Goal: Information Seeking & Learning: Learn about a topic

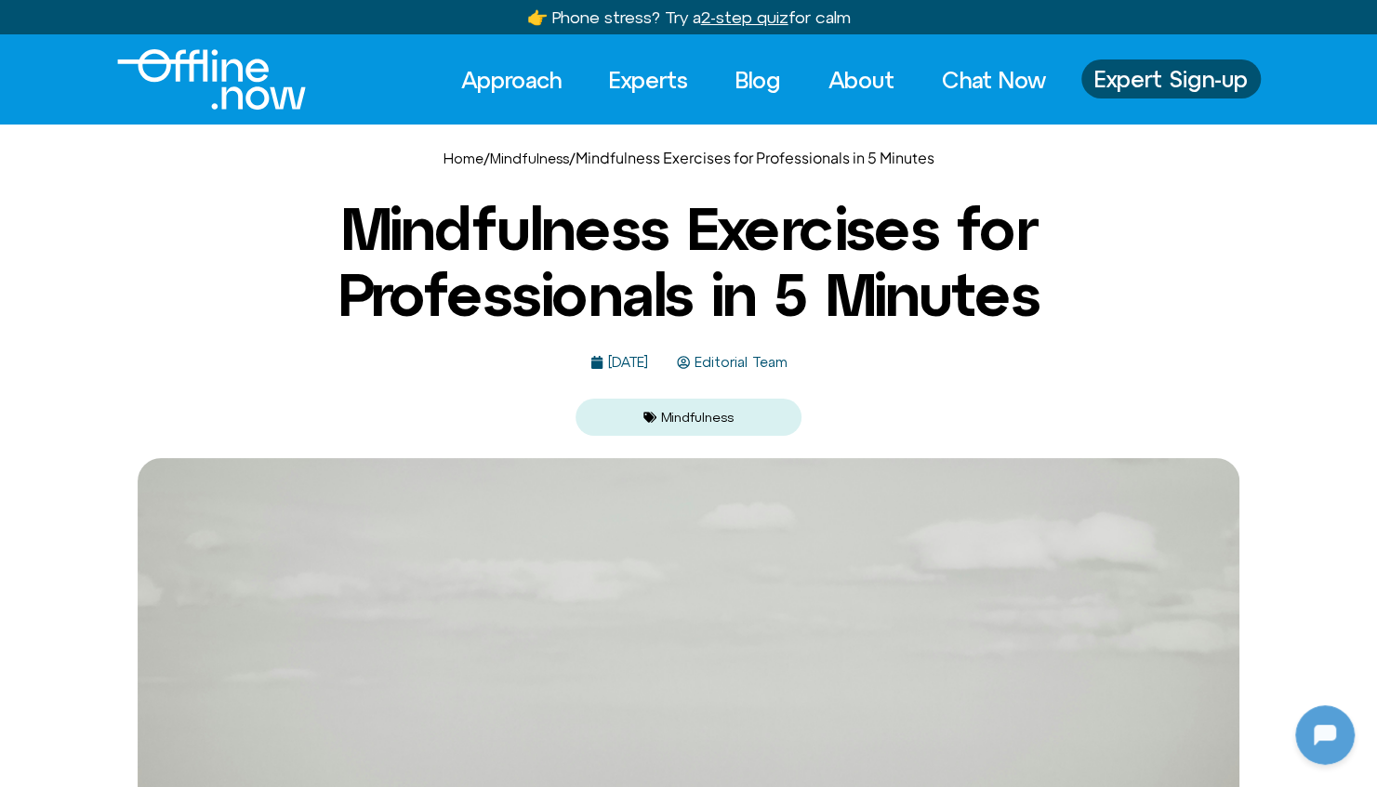
click at [701, 418] on link "Mindfulness" at bounding box center [697, 417] width 73 height 15
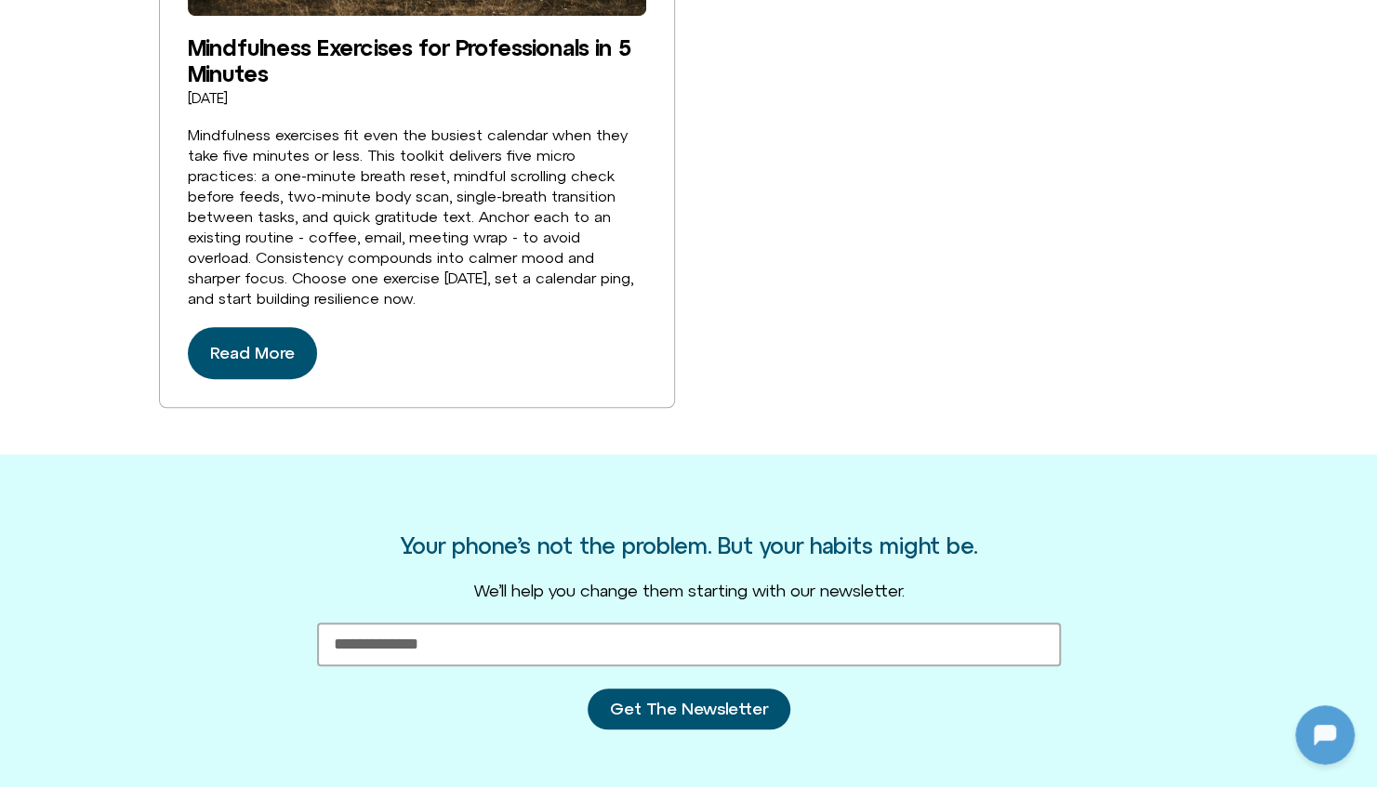
scroll to position [650, 0]
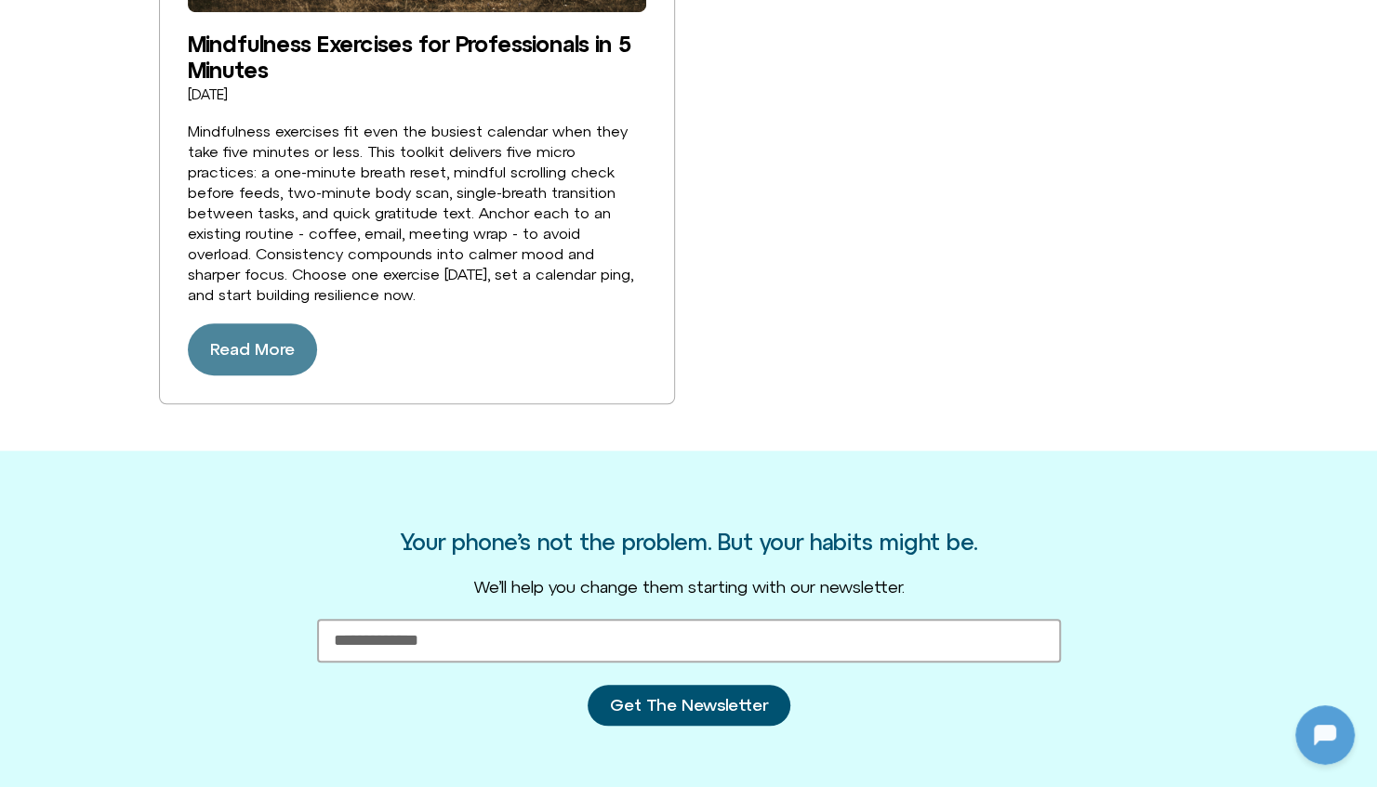
click at [268, 353] on span "Read More" at bounding box center [252, 350] width 85 height 30
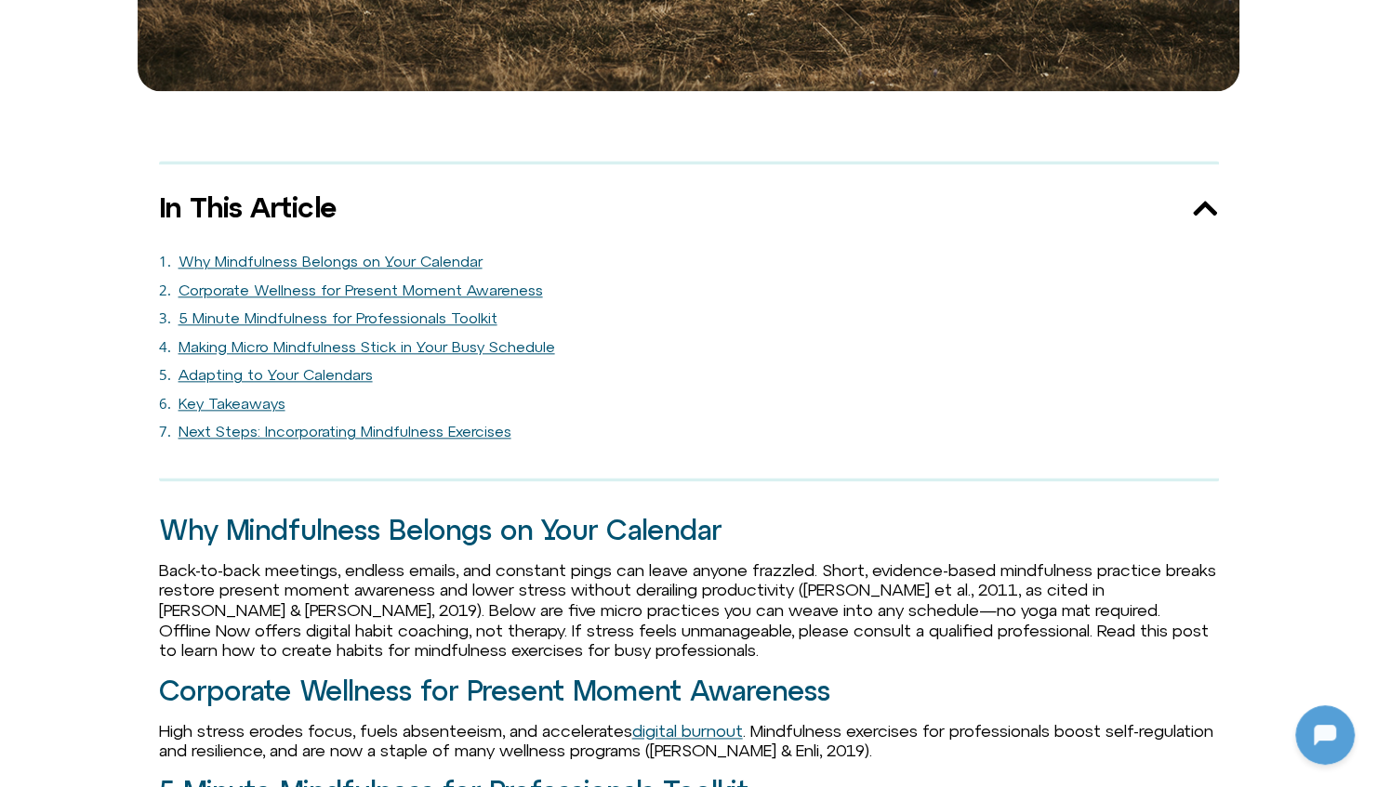
scroll to position [1112, 0]
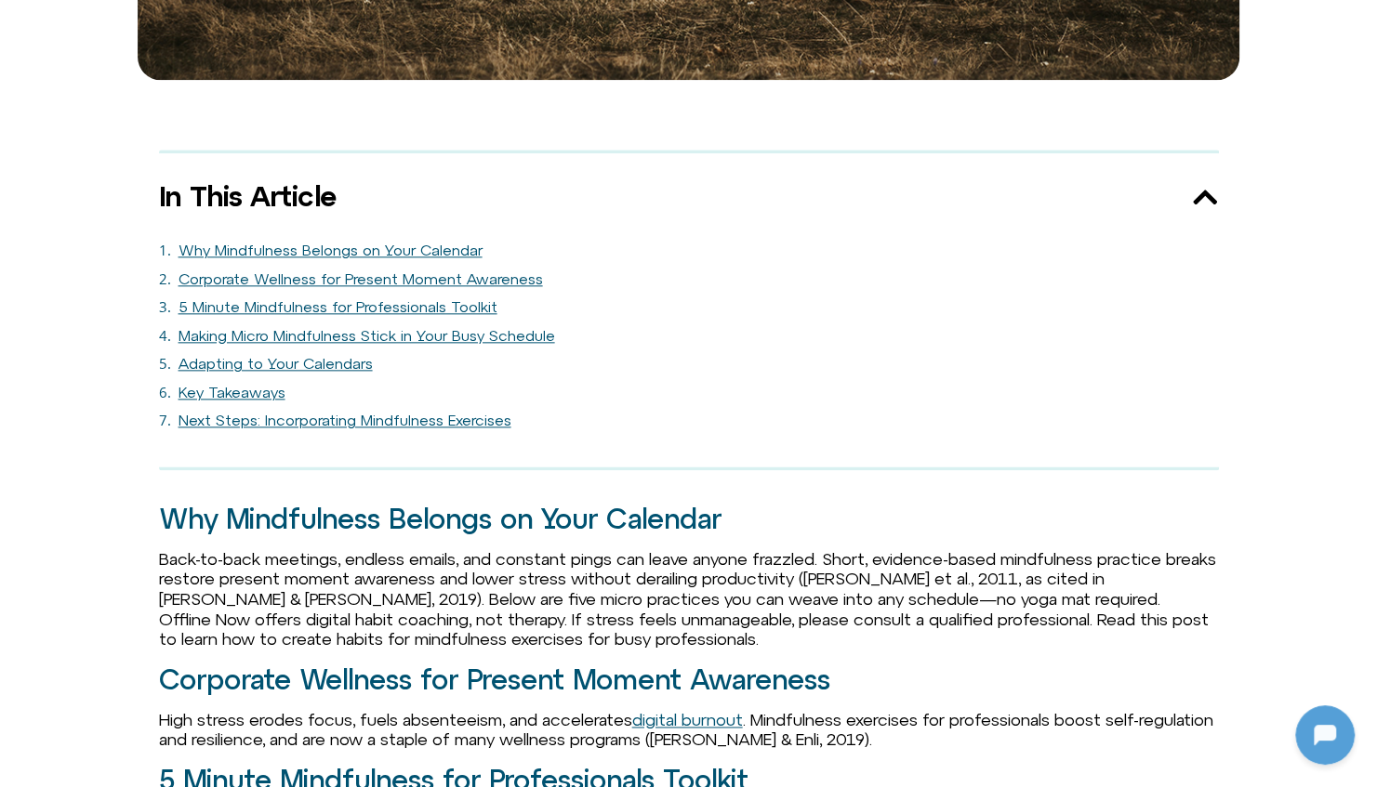
click at [328, 339] on link "Making Micro Mindfulness Stick in Your Busy Schedule" at bounding box center [366, 336] width 376 height 18
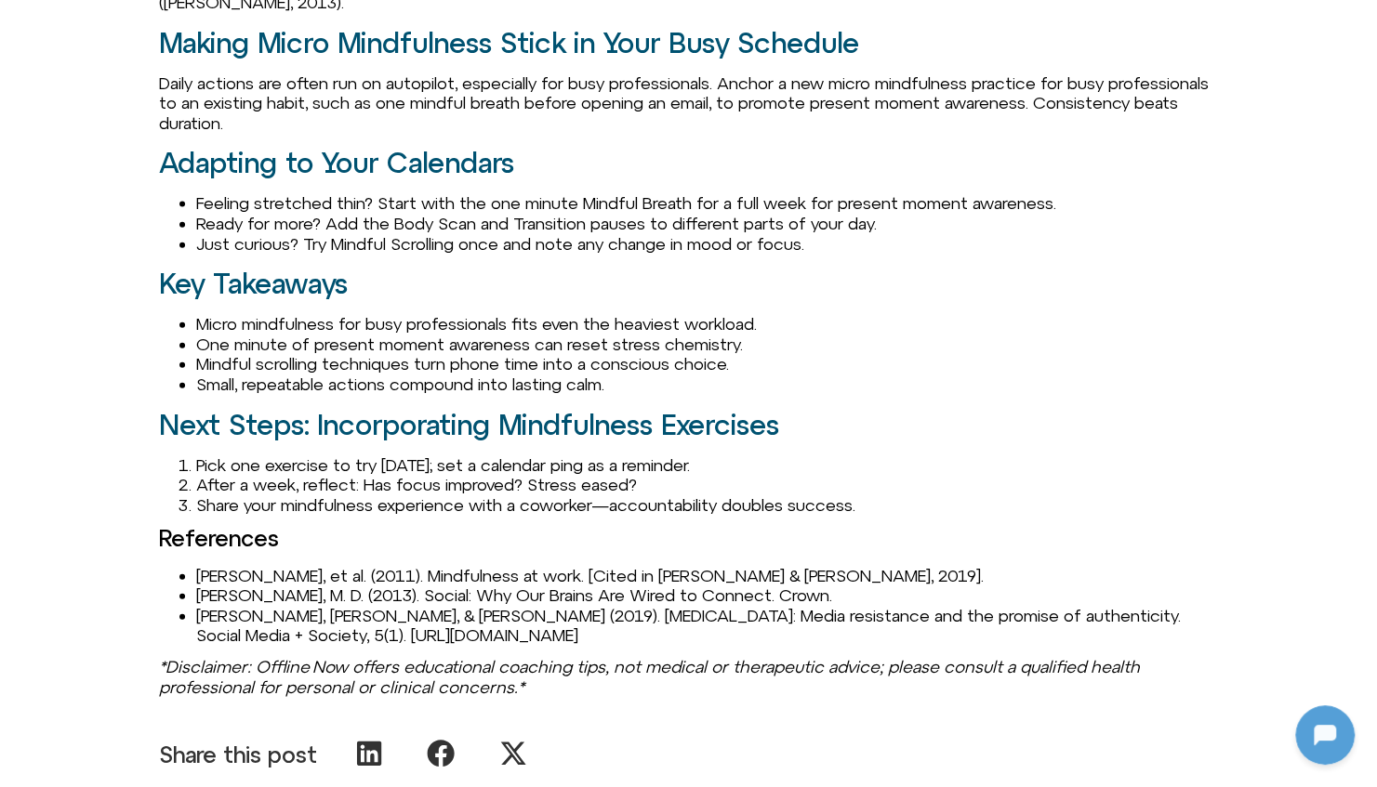
scroll to position [2367, 0]
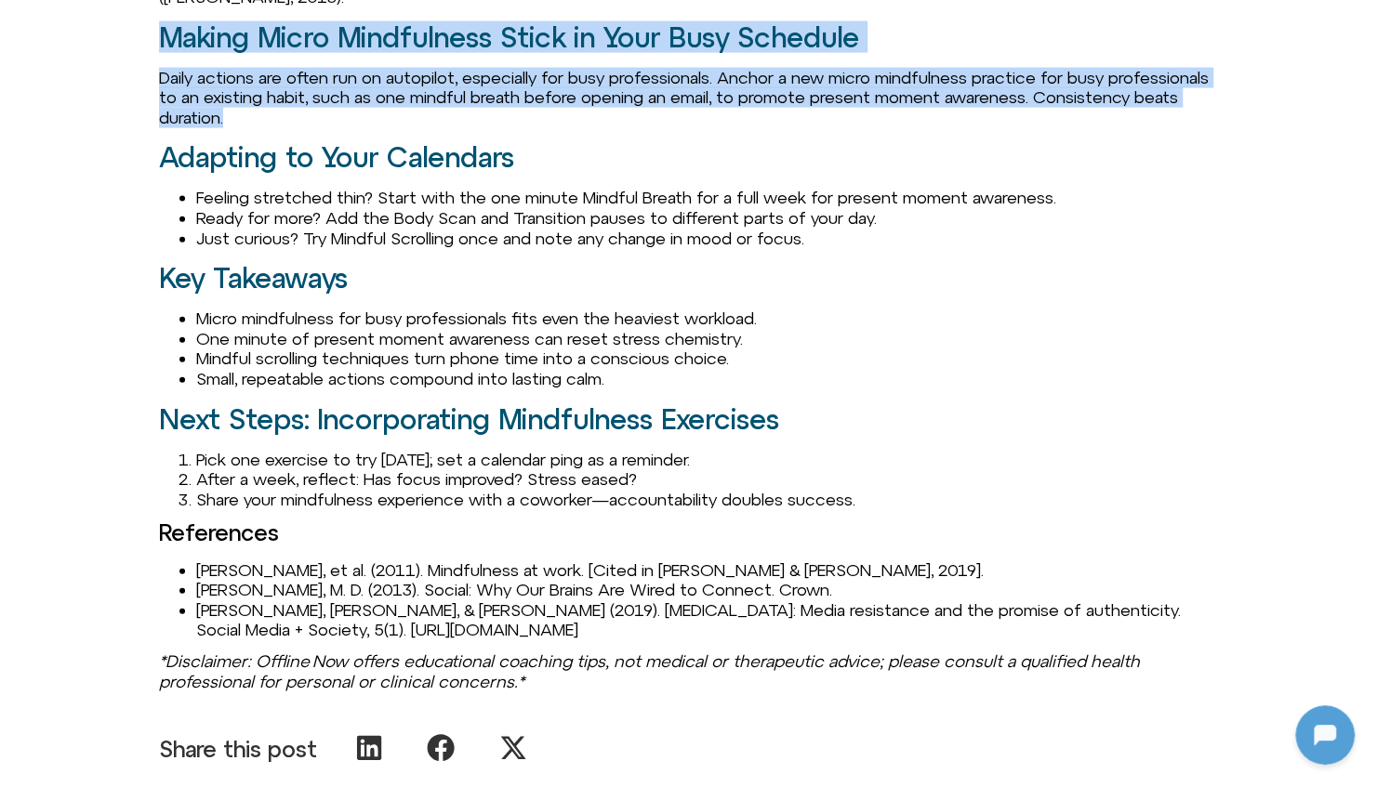
drag, startPoint x: 160, startPoint y: 20, endPoint x: 448, endPoint y: 108, distance: 301.1
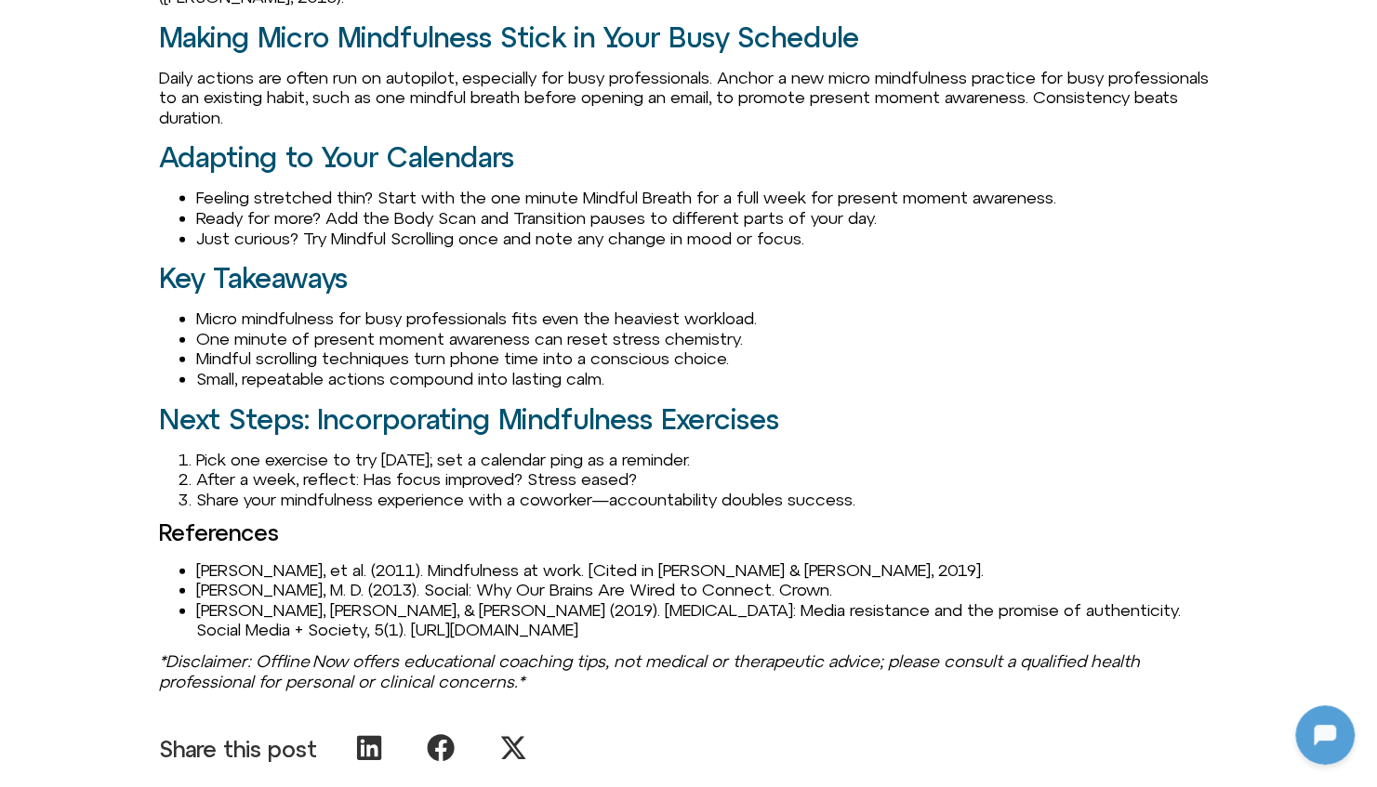
drag, startPoint x: 448, startPoint y: 108, endPoint x: 612, endPoint y: 132, distance: 165.4
click at [612, 142] on h2 "Adapting to Your Calendars" at bounding box center [689, 157] width 1060 height 31
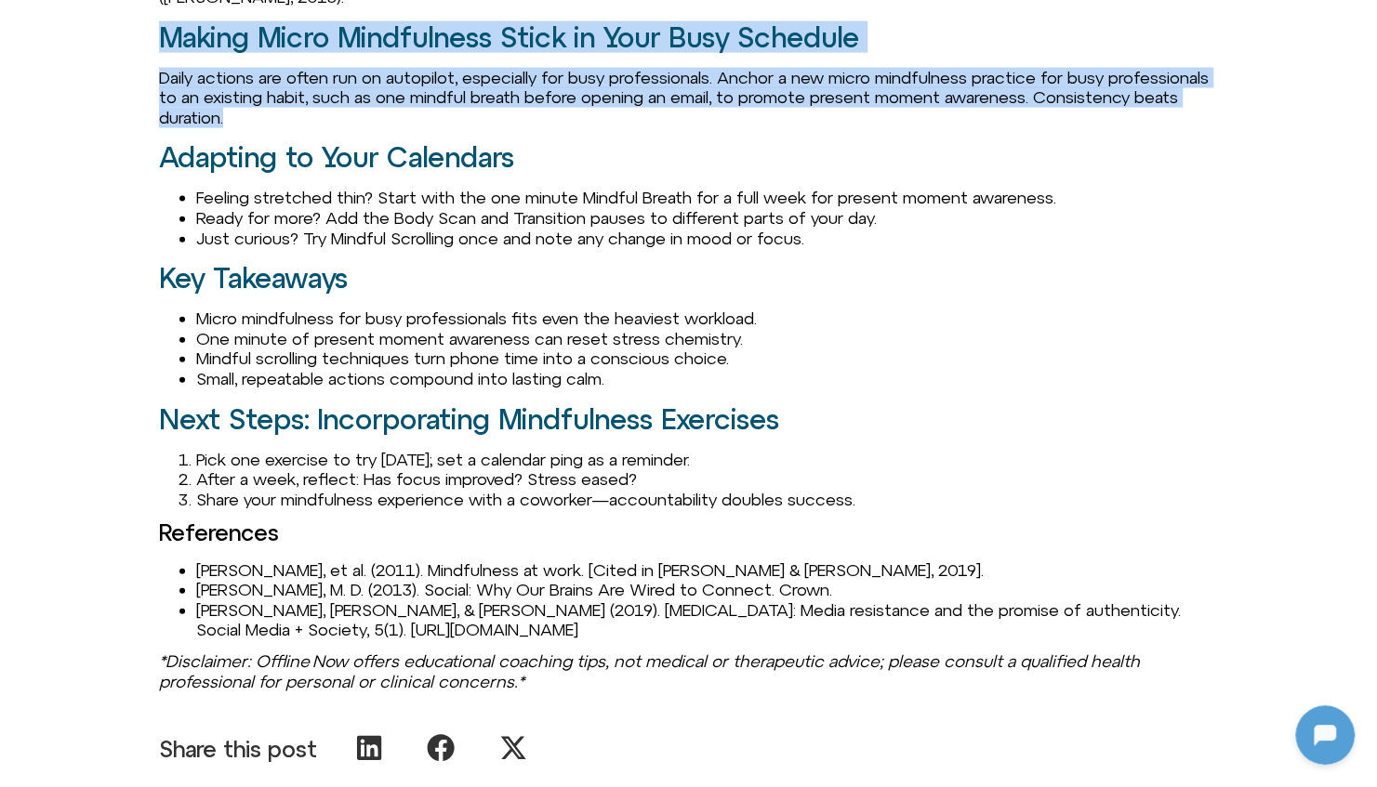
drag, startPoint x: 160, startPoint y: 11, endPoint x: 419, endPoint y: 97, distance: 273.1
drag, startPoint x: 419, startPoint y: 97, endPoint x: 342, endPoint y: 62, distance: 84.5
copy div "Making Micro Mindfulness Stick in Your Busy Schedule Daily actions are often ru…"
